Goal: Navigation & Orientation: Find specific page/section

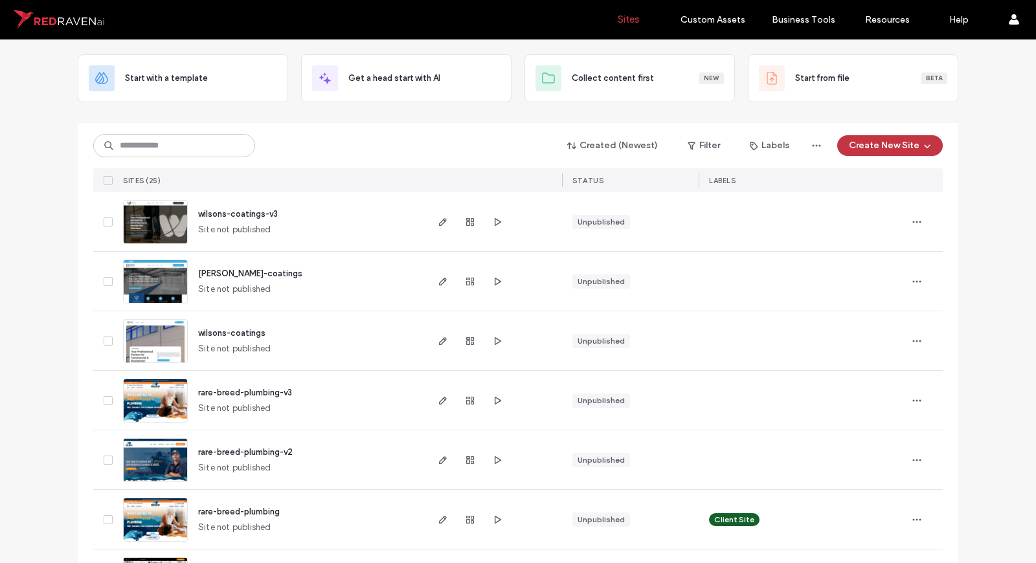
scroll to position [72, 0]
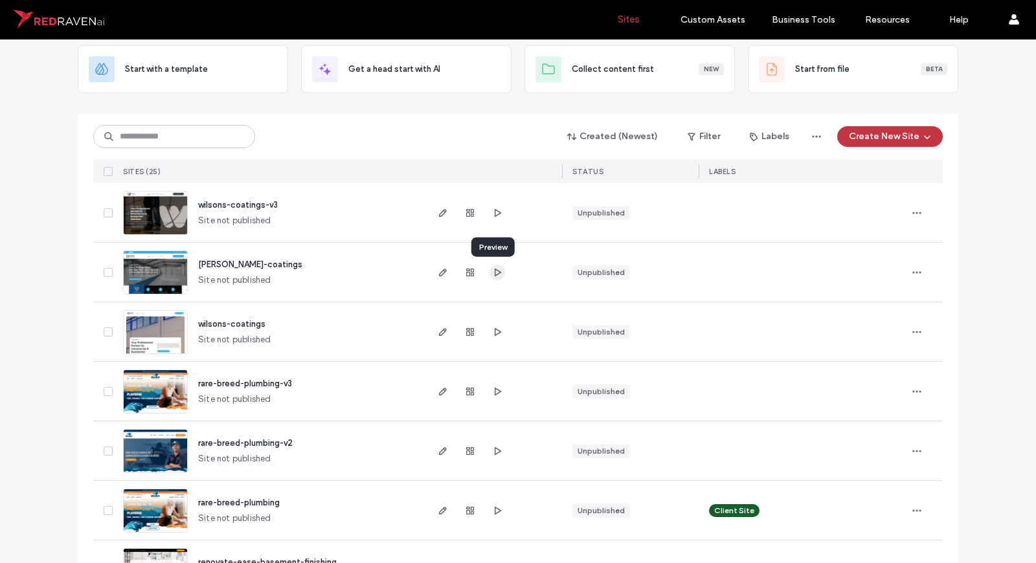
click at [497, 275] on icon "button" at bounding box center [497, 272] width 10 height 10
click at [492, 269] on icon "button" at bounding box center [497, 272] width 10 height 10
click at [441, 267] on icon "button" at bounding box center [443, 272] width 10 height 10
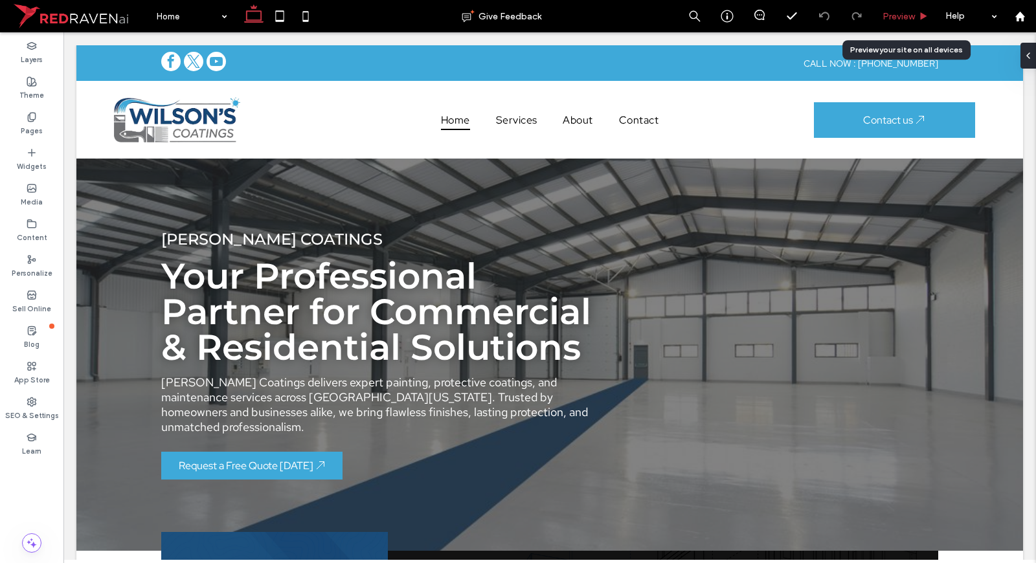
click at [905, 16] on span "Preview" at bounding box center [898, 16] width 32 height 11
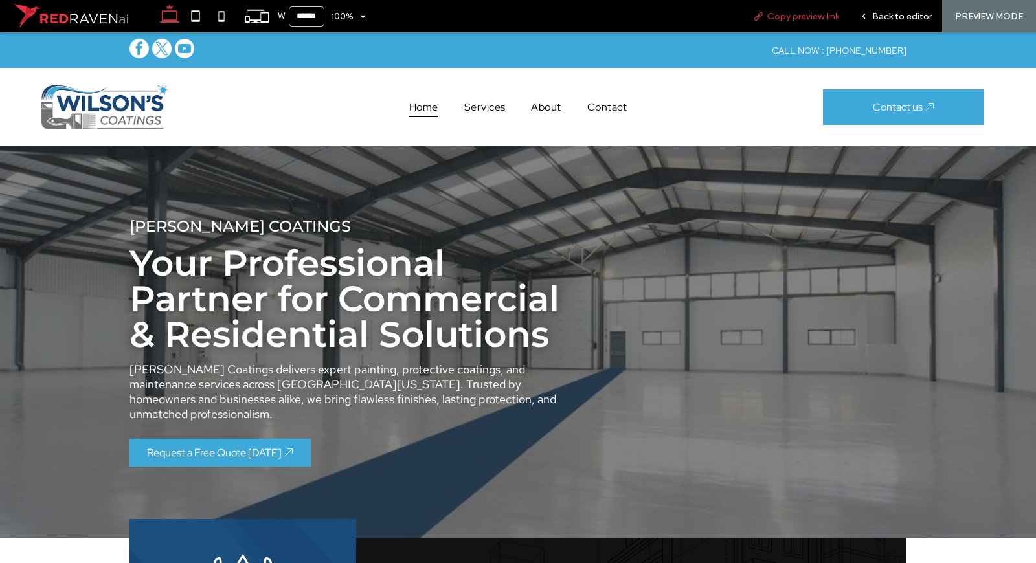
click at [779, 16] on span "Copy preview link" at bounding box center [803, 16] width 72 height 11
click at [911, 17] on span "Back to editor" at bounding box center [902, 16] width 60 height 11
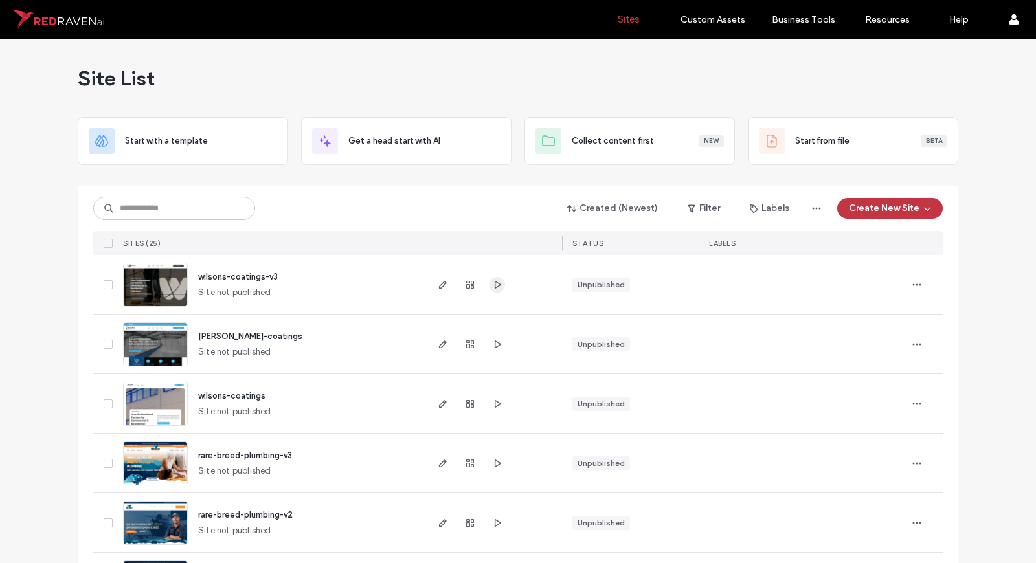
click at [495, 287] on icon "button" at bounding box center [497, 285] width 10 height 10
